Goal: Find specific page/section: Find specific page/section

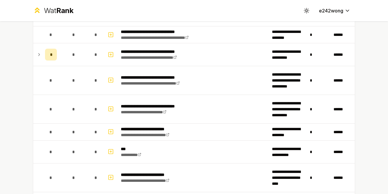
scroll to position [587, 0]
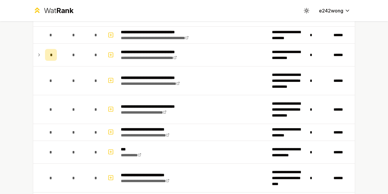
click at [38, 53] on icon at bounding box center [39, 54] width 5 height 7
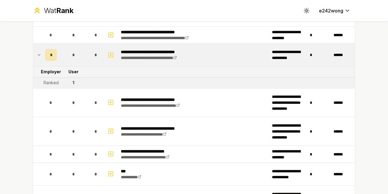
click at [55, 83] on div "Ranked" at bounding box center [51, 83] width 15 height 6
click at [67, 84] on td "1" at bounding box center [73, 82] width 28 height 11
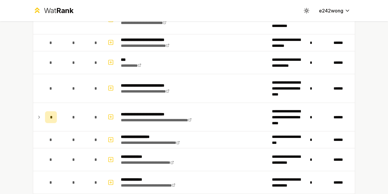
scroll to position [699, 0]
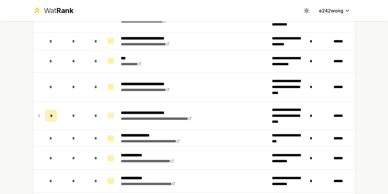
click at [34, 116] on td at bounding box center [37, 115] width 9 height 28
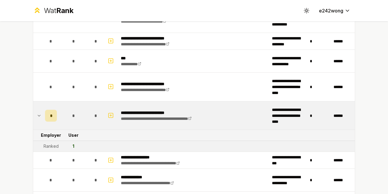
click at [34, 116] on td at bounding box center [37, 115] width 9 height 28
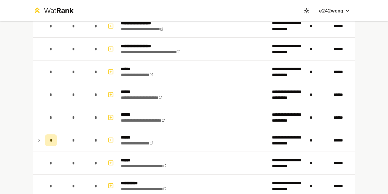
scroll to position [1160, 0]
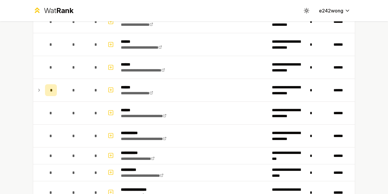
click at [37, 89] on icon at bounding box center [39, 90] width 5 height 7
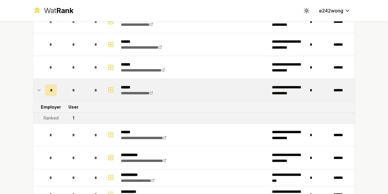
click at [37, 89] on icon at bounding box center [39, 90] width 5 height 7
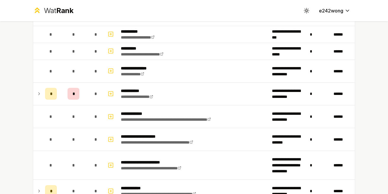
scroll to position [1284, 0]
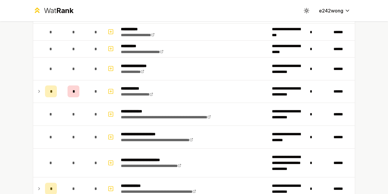
click at [37, 88] on icon at bounding box center [39, 91] width 5 height 7
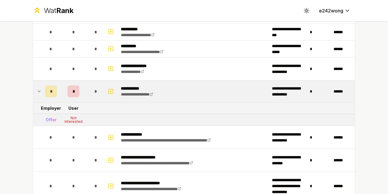
click at [39, 93] on icon at bounding box center [39, 91] width 5 height 7
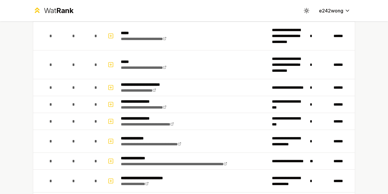
scroll to position [0, 0]
